Goal: Task Accomplishment & Management: Manage account settings

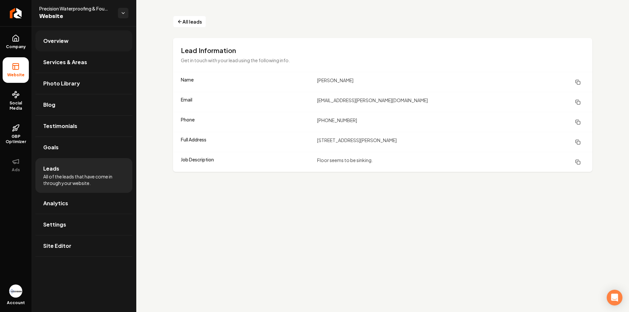
click at [48, 39] on span "Overview" at bounding box center [55, 41] width 25 height 8
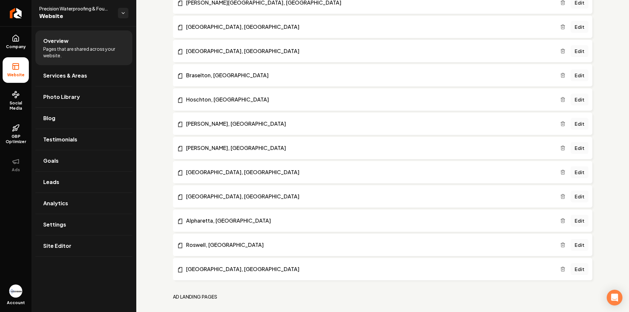
scroll to position [834, 0]
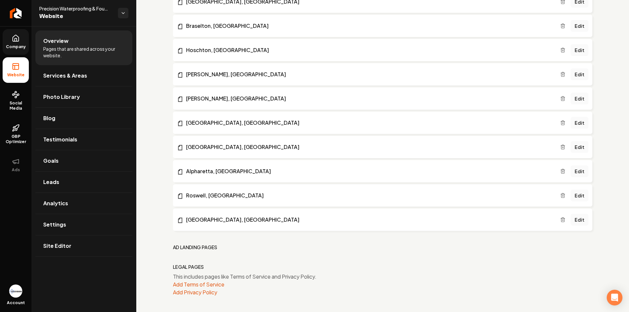
click at [22, 41] on link "Company" at bounding box center [16, 42] width 26 height 26
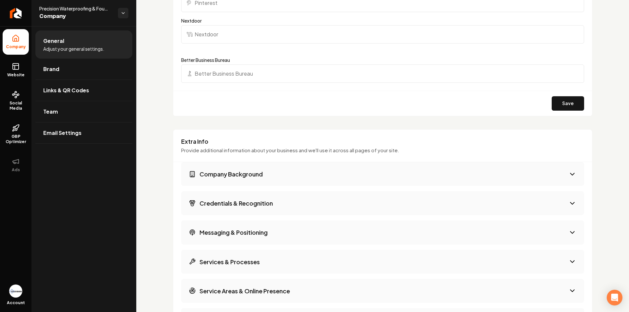
scroll to position [754, 0]
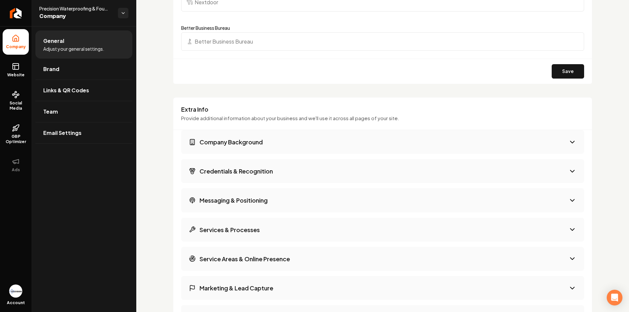
click at [569, 142] on icon "Main content area" at bounding box center [573, 142] width 8 height 8
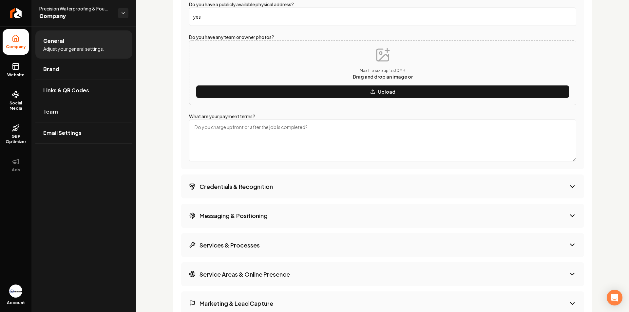
scroll to position [1147, 0]
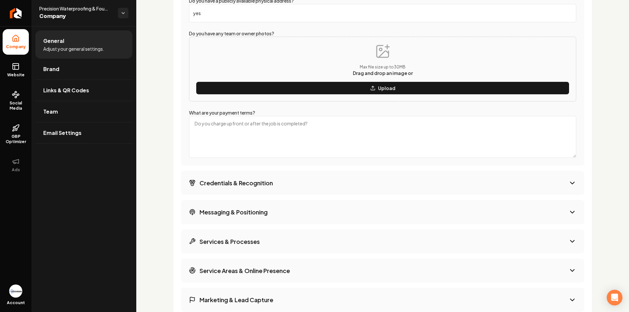
click at [571, 182] on icon "Main content area" at bounding box center [573, 183] width 4 height 2
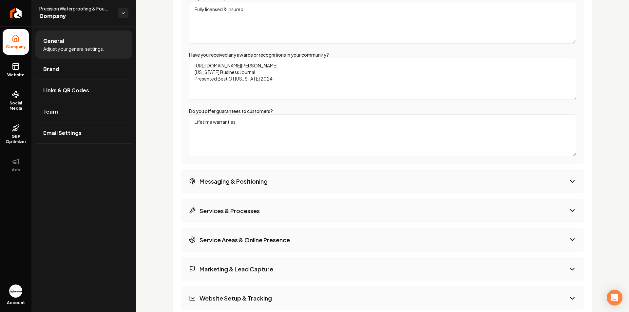
scroll to position [965, 0]
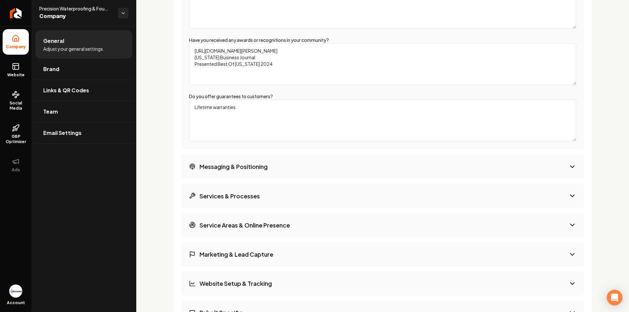
click at [569, 169] on icon "Main content area" at bounding box center [573, 167] width 8 height 8
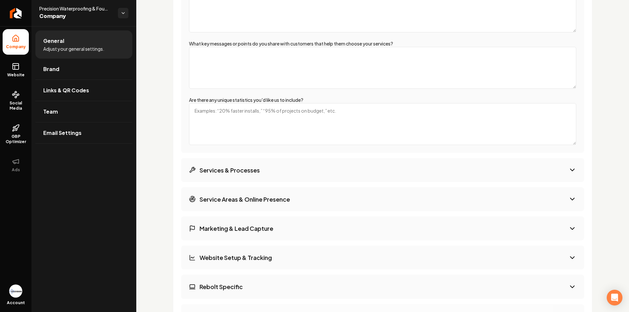
scroll to position [998, 0]
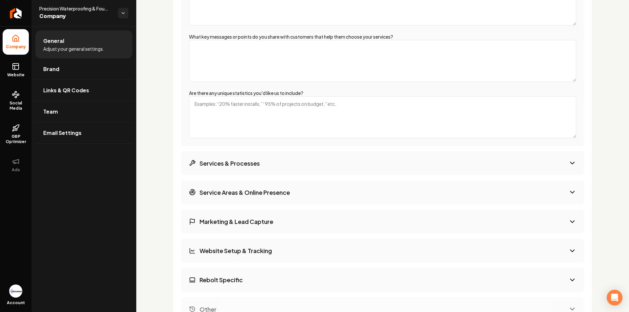
click at [261, 171] on button "Services & Processes" at bounding box center [382, 163] width 403 height 24
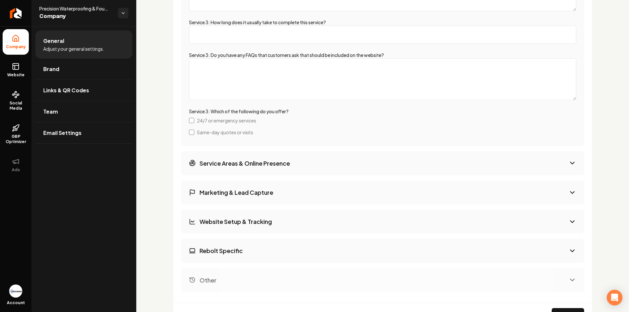
scroll to position [1523, 0]
